Goal: Use online tool/utility: Utilize a website feature to perform a specific function

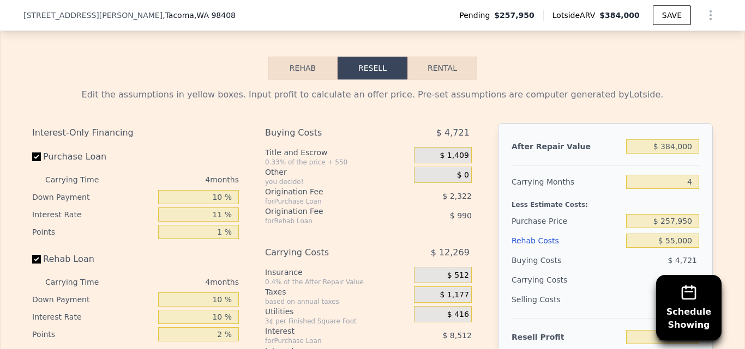
scroll to position [1733, 0]
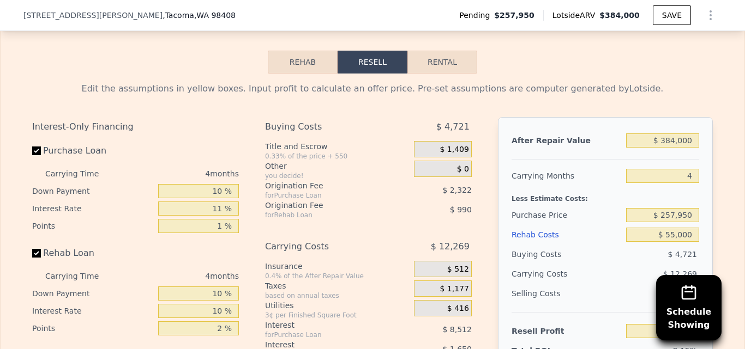
click at [292, 74] on button "Rehab" at bounding box center [303, 62] width 70 height 23
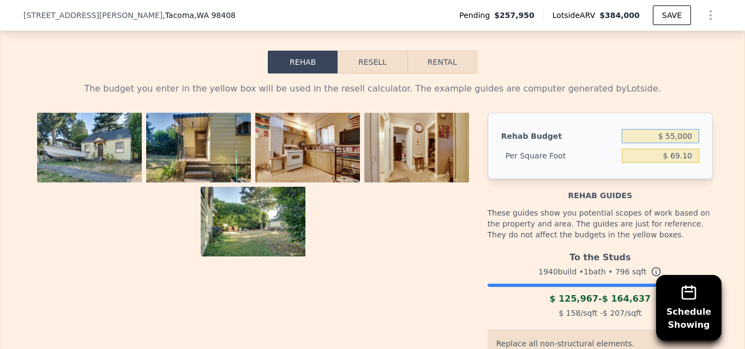
click at [685, 143] on input "$ 55,000" at bounding box center [659, 136] width 77 height 14
click at [688, 143] on input "$ 55,000" at bounding box center [659, 136] width 77 height 14
type input "$ 5"
type input "$ 160,000"
click at [705, 170] on div "Rehab Budget $ 160,000 Per Square Foot $ 69.10" at bounding box center [599, 146] width 225 height 66
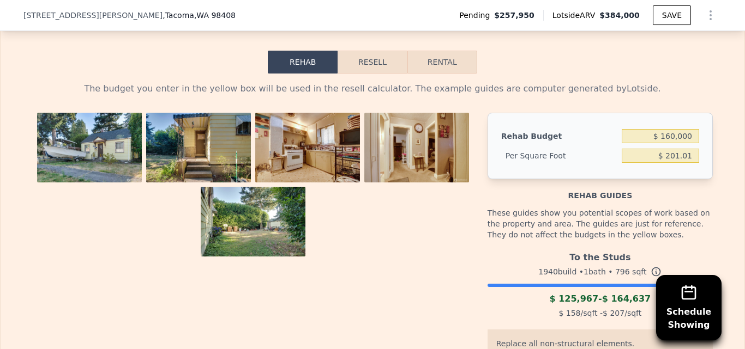
type input "$ 201.01"
click at [365, 74] on button "Resell" at bounding box center [371, 62] width 69 height 23
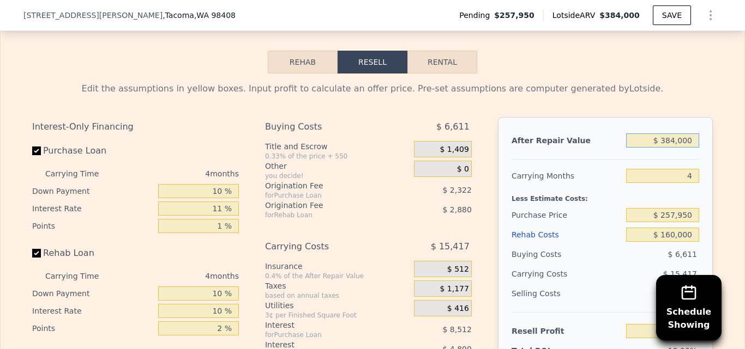
click at [693, 148] on input "$ 384,000" at bounding box center [662, 141] width 73 height 14
type input "$ 384"
type input "-$ 439,660"
type input "$ 38"
type input "-$ 439,981"
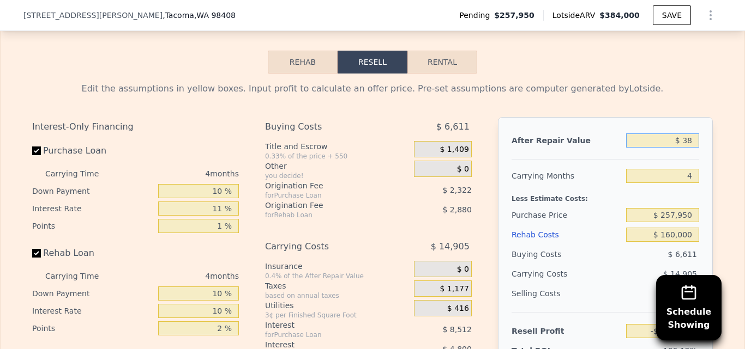
type input "$ 3"
type input "-$ 440,013"
type input "$ 500"
type input "-$ 439,553"
type input "$ 500,000"
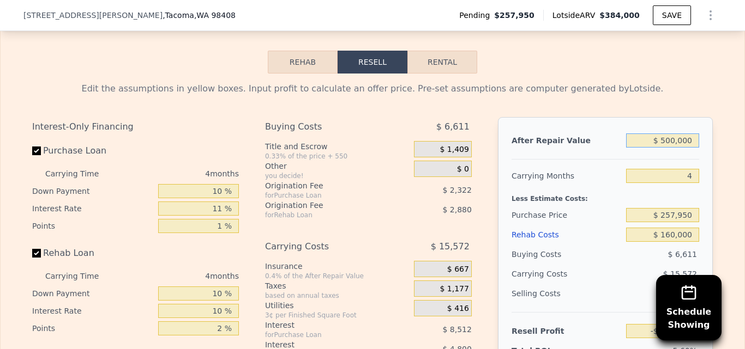
type input "$ 24,652"
type input "$ 500,000"
click at [715, 158] on div "Edit the assumptions in yellow boxes. Input profit to calculate an offer price.…" at bounding box center [372, 277] width 698 height 406
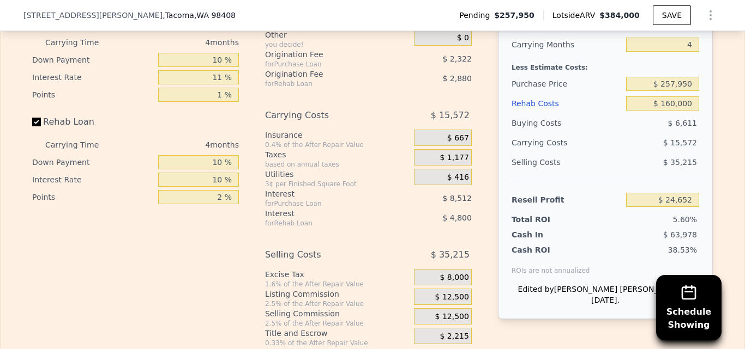
scroll to position [1871, 0]
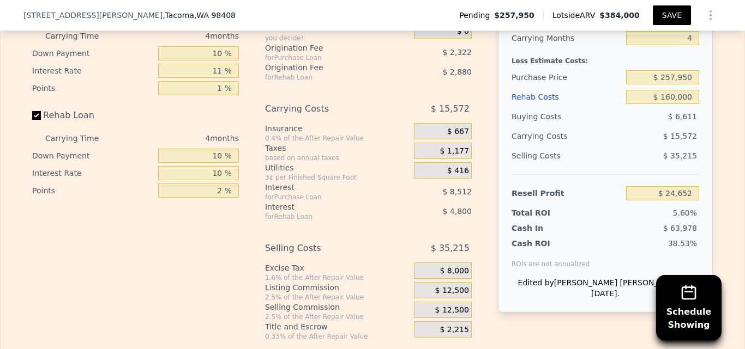
click at [667, 17] on button "SAVE" at bounding box center [671, 15] width 38 height 20
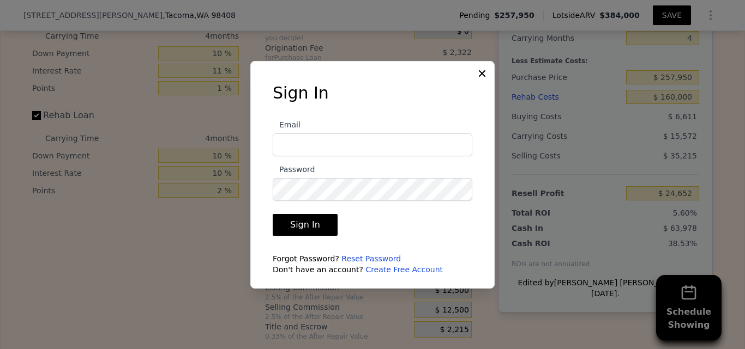
type input "[EMAIL_ADDRESS][DOMAIN_NAME]"
click at [308, 225] on button "Sign In" at bounding box center [305, 225] width 65 height 22
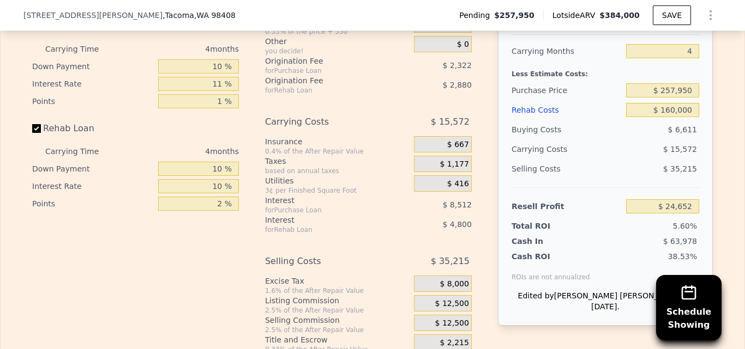
scroll to position [1900, 0]
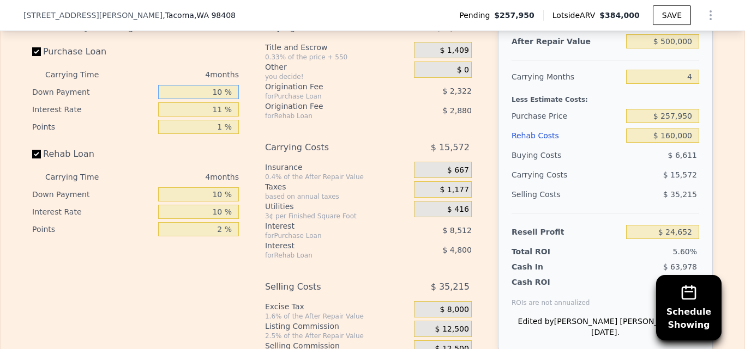
click at [223, 99] on input "10 %" at bounding box center [198, 92] width 81 height 14
type input "1 %"
type input "0 %"
type input "$ 23,446"
type input "0 %"
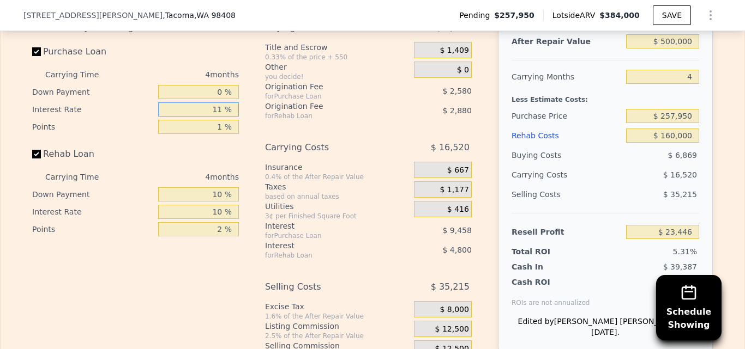
click at [216, 117] on input "11 %" at bounding box center [198, 109] width 81 height 14
type input "1 %"
type input "$ 32,046"
type input "0 %"
type input "$ 32,906"
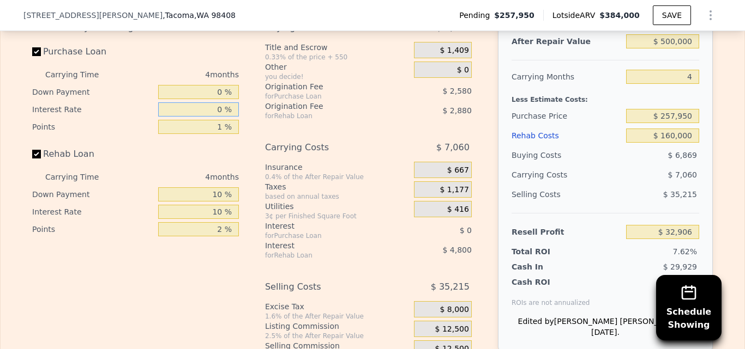
type input "0 %"
click at [220, 134] on input "1 %" at bounding box center [198, 127] width 81 height 14
type input "10 %"
type input "$ 9,691"
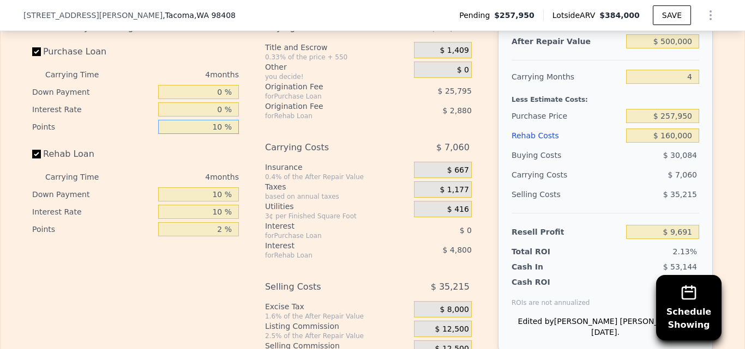
type input "1 %"
type input "$ 32,906"
type input "0 %"
type input "$ 35,486"
type input "0 %"
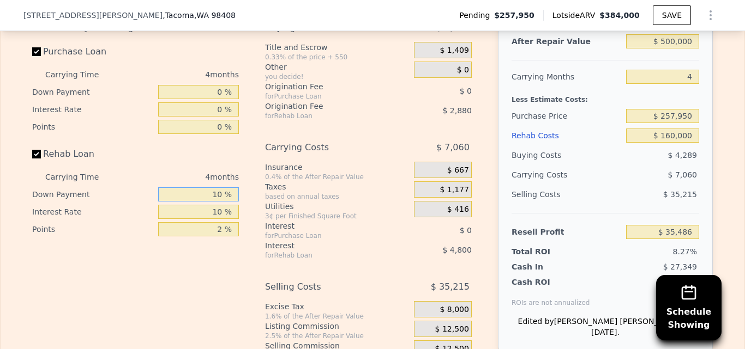
click at [219, 199] on input "10 %" at bounding box center [198, 194] width 81 height 14
type input "1 %"
type input "$ 34,718"
type input "0 %"
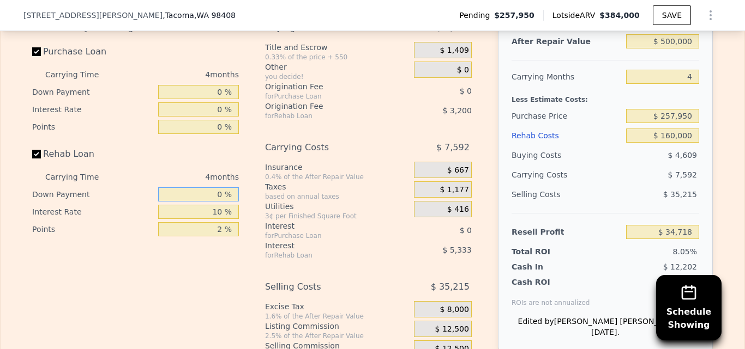
type input "$ 34,634"
type input "0 %"
click at [219, 219] on input "10 %" at bounding box center [198, 212] width 81 height 14
type input "1 %"
type input "$ 39,434"
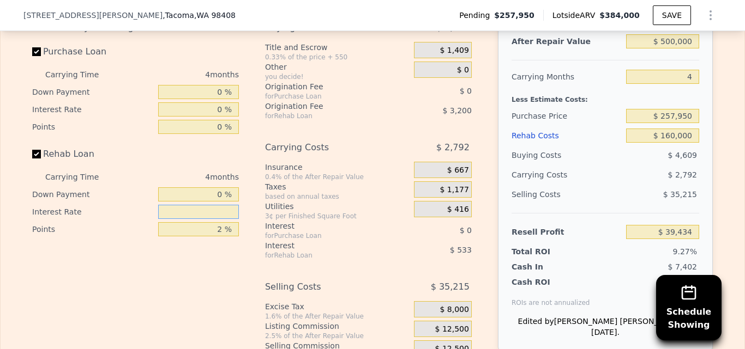
type input "0 %"
type input "$ 39,966"
type input "0 %"
click at [220, 237] on input "2 %" at bounding box center [198, 229] width 81 height 14
type input "0 %"
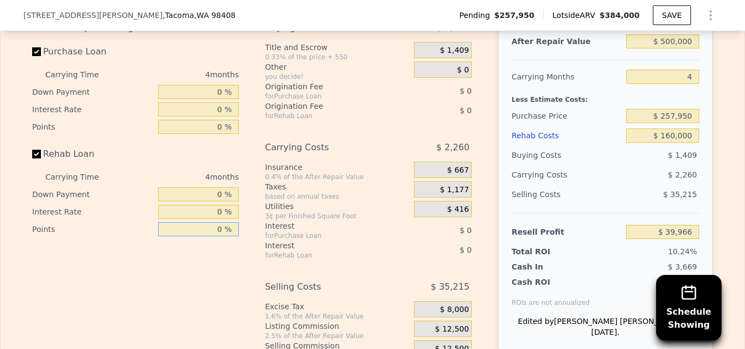
type input "$ 43,166"
type input "0 %"
click at [214, 280] on div "Interest-Only Financing Purchase Loan Carrying Time 4 months Down Payment 0 % I…" at bounding box center [139, 199] width 215 height 362
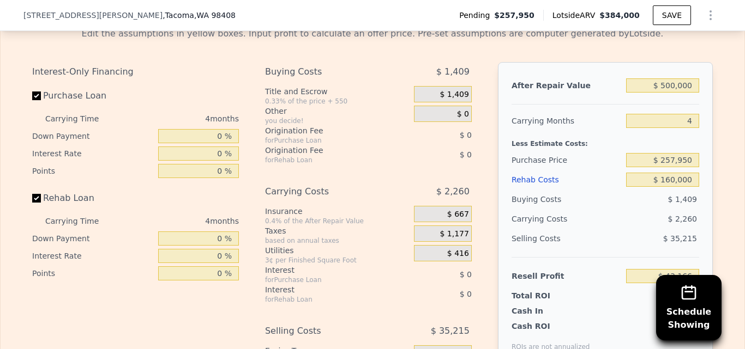
scroll to position [1970, 0]
